Goal: Task Accomplishment & Management: Use online tool/utility

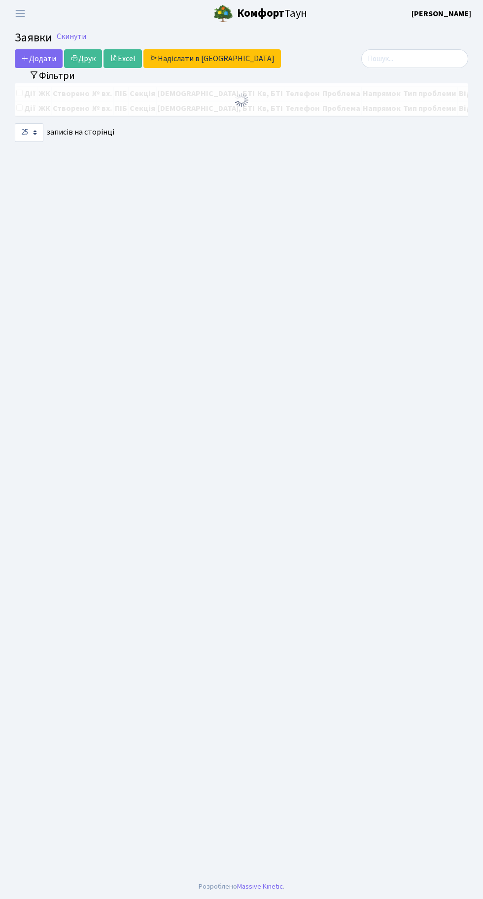
select select "25"
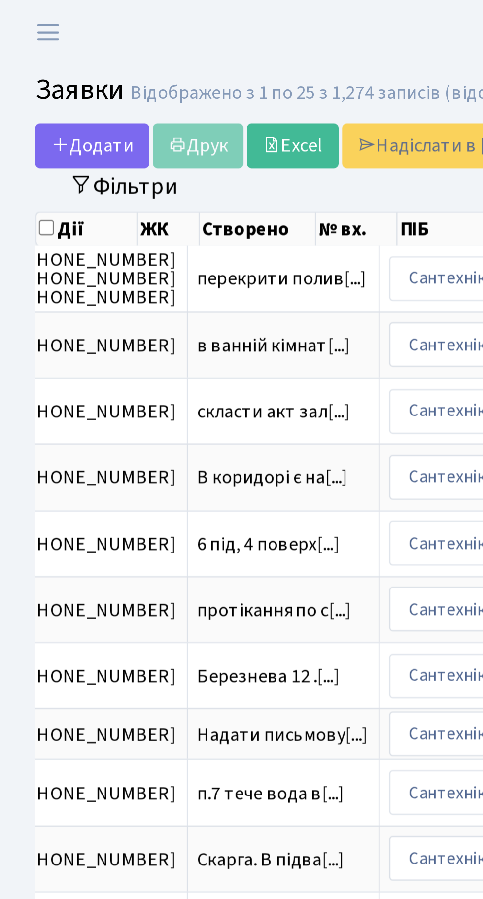
scroll to position [0, 439]
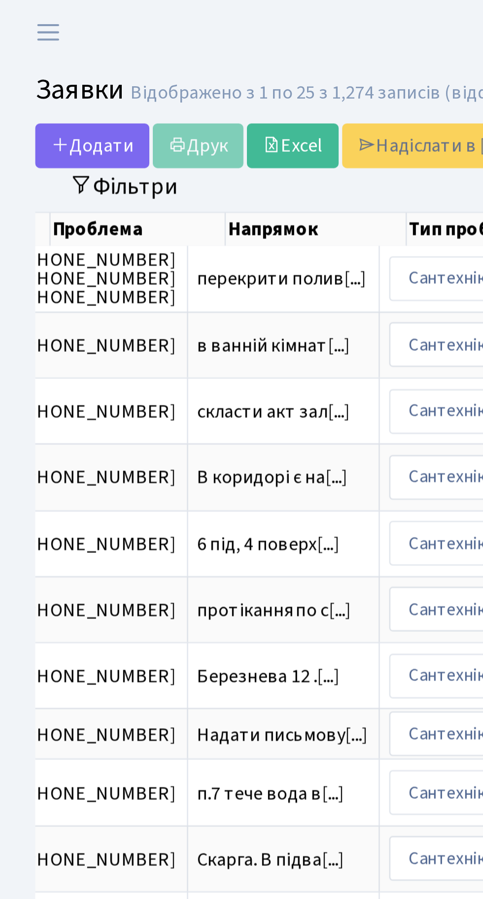
click at [54, 91] on th "Проблема" at bounding box center [57, 96] width 73 height 14
click at [62, 83] on button "Фільтри" at bounding box center [52, 77] width 59 height 15
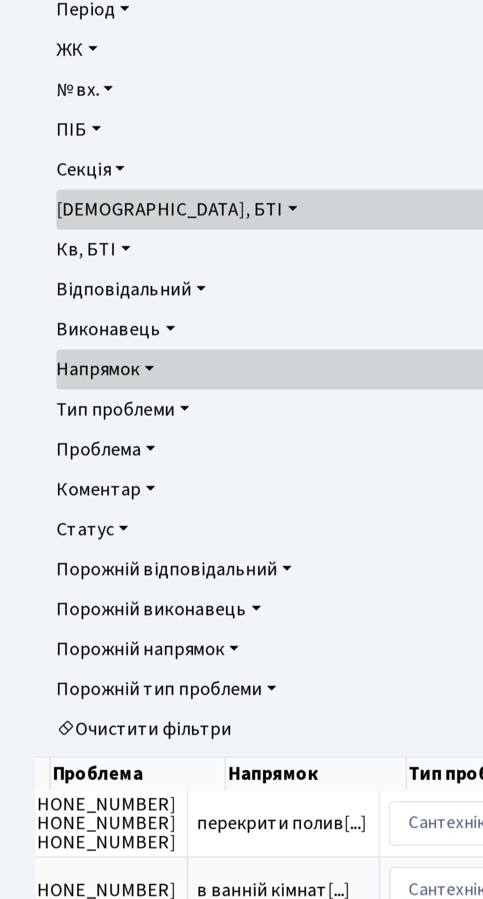
click at [90, 398] on link "Очистити фільтри" at bounding box center [242, 395] width 436 height 17
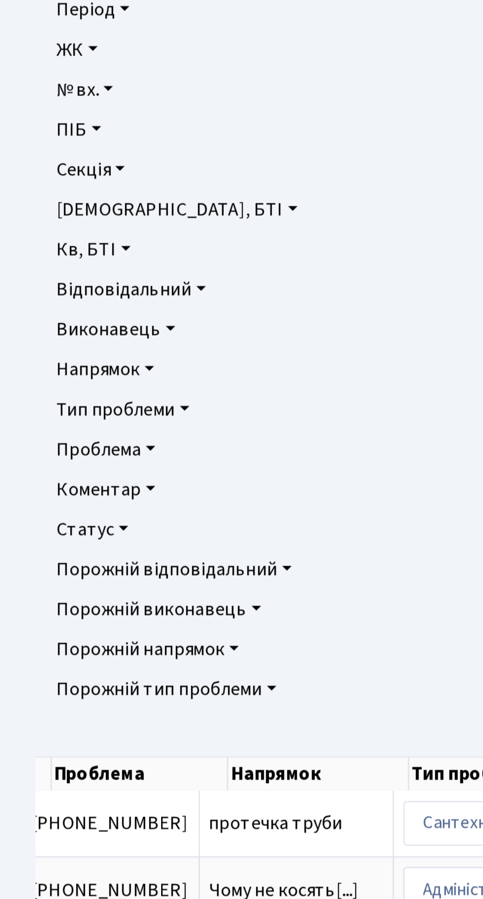
scroll to position [0, 434]
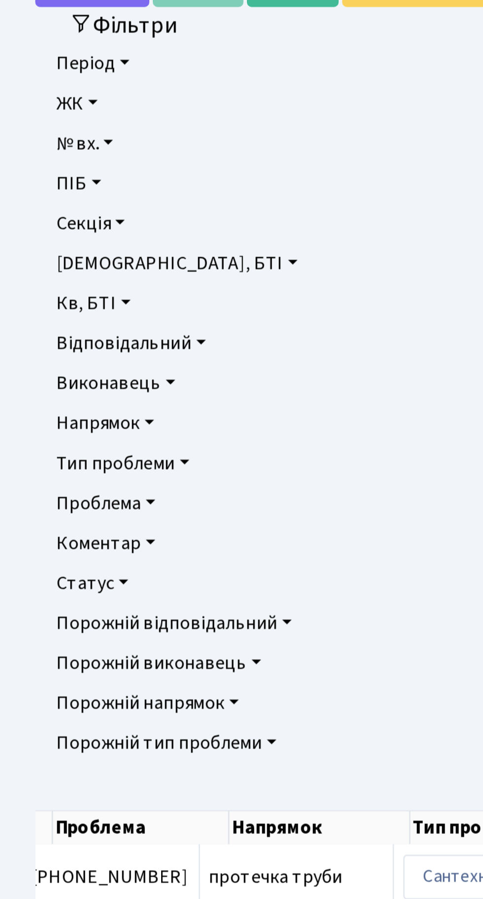
click at [53, 247] on link "Напрямок" at bounding box center [242, 245] width 436 height 17
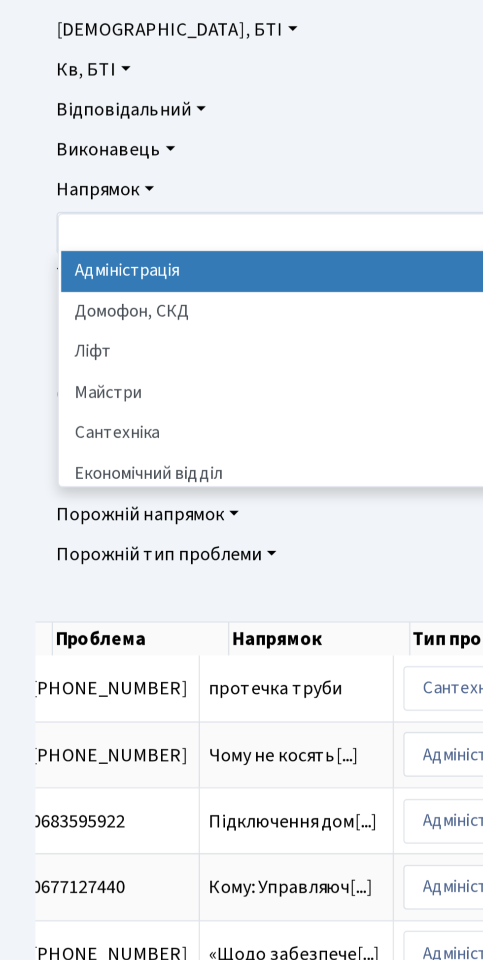
click at [62, 348] on li "Сантехніка" at bounding box center [242, 347] width 432 height 17
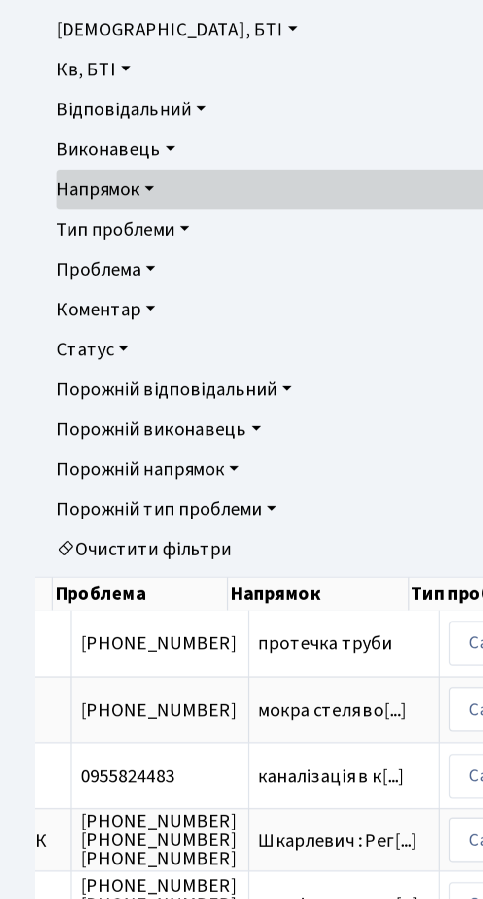
scroll to position [0, 434]
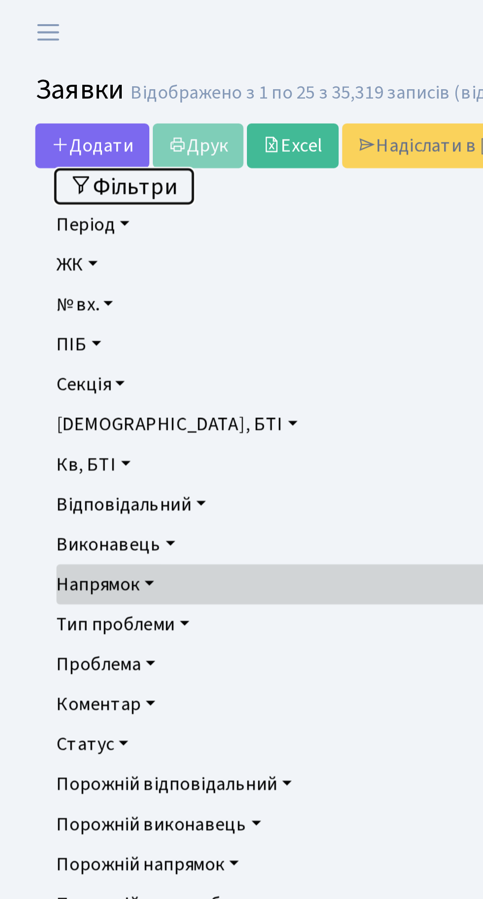
click at [61, 77] on button "Фільтри" at bounding box center [52, 77] width 59 height 15
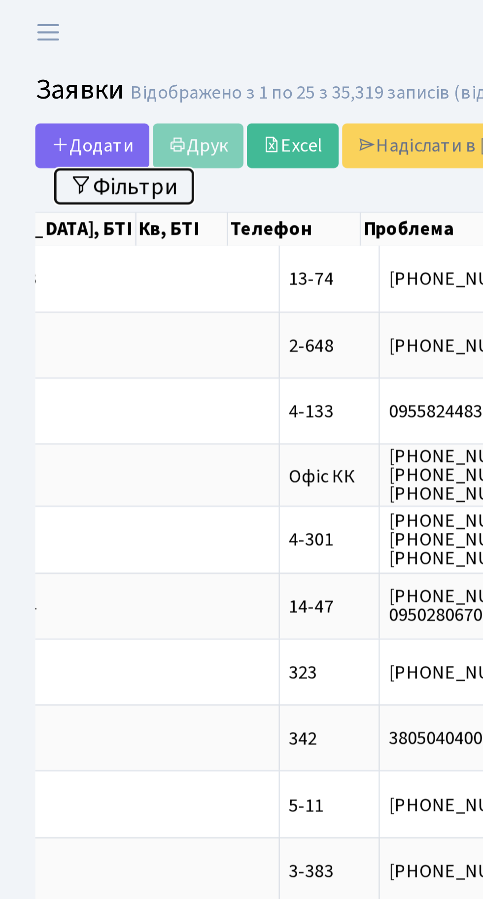
scroll to position [0, 287]
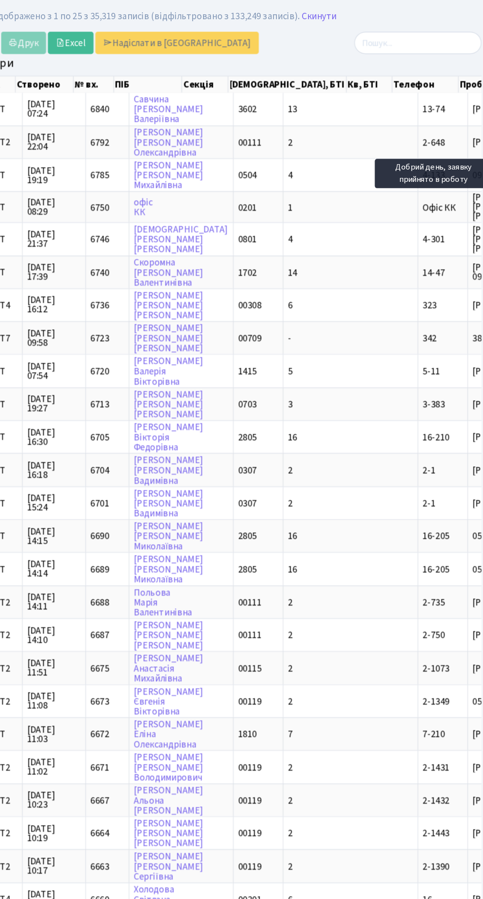
click at [283, 66] on div "Додати Друк Excel Надіслати в [GEOGRAPHIC_DATA]" at bounding box center [163, 61] width 297 height 19
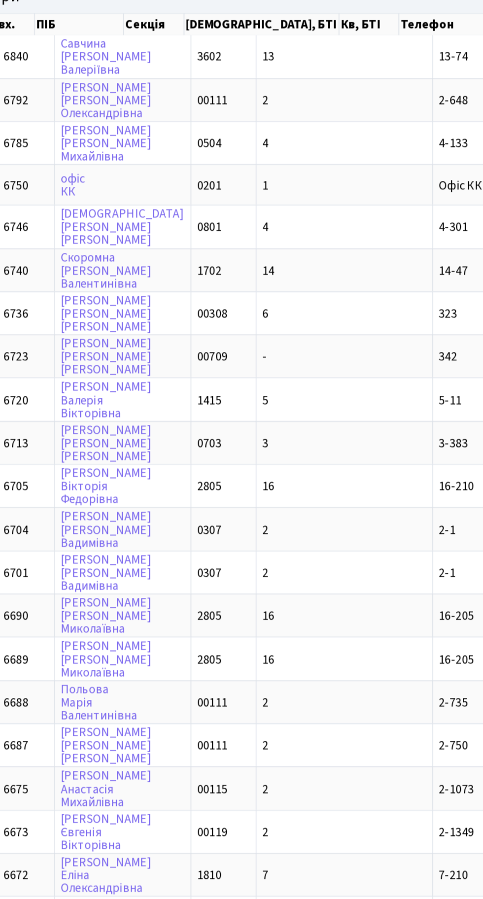
scroll to position [0, 163]
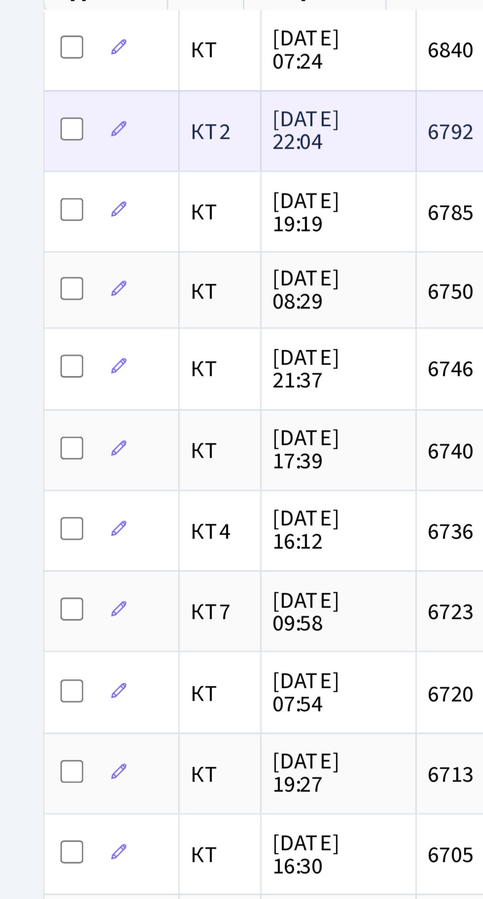
click at [28, 140] on input "checkbox" at bounding box center [25, 144] width 8 height 8
checkbox input "true"
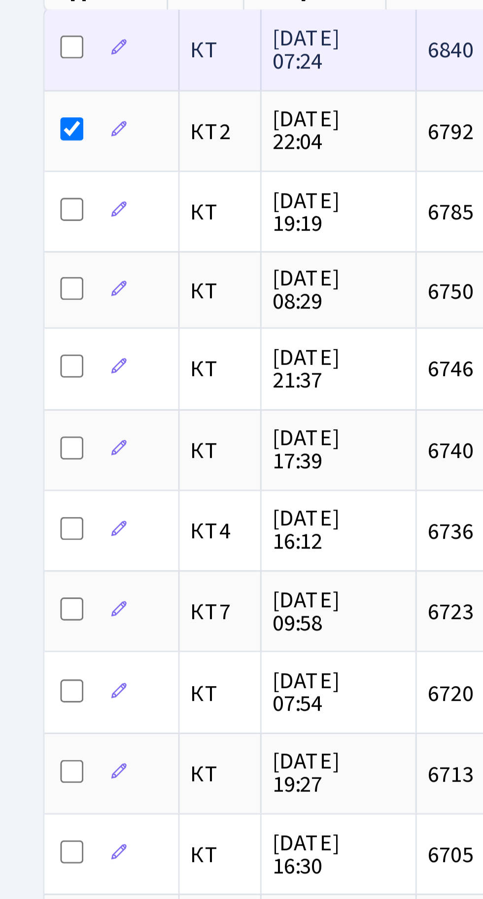
click at [25, 113] on input "checkbox" at bounding box center [25, 116] width 8 height 8
checkbox input "true"
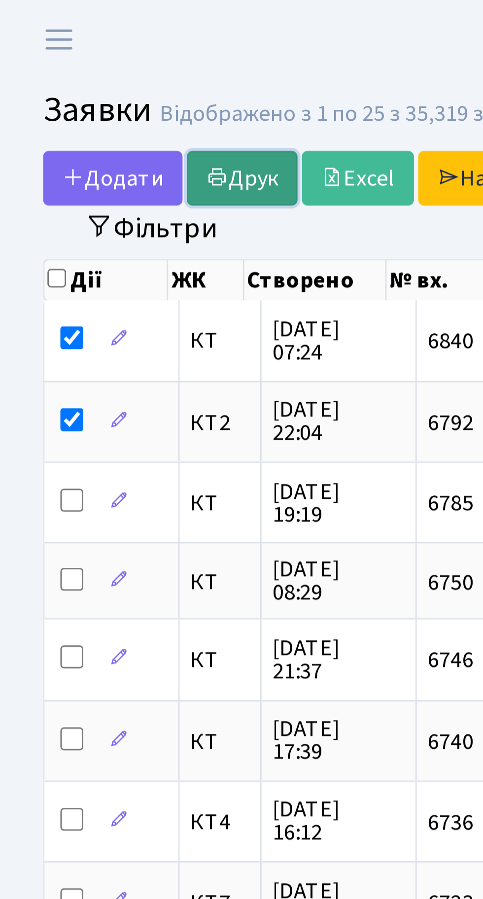
click at [83, 57] on link "Друк" at bounding box center [83, 61] width 38 height 19
